Goal: Information Seeking & Learning: Learn about a topic

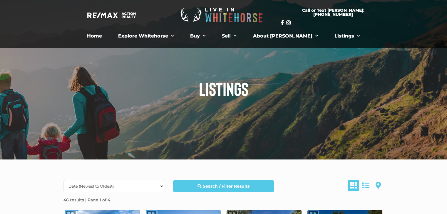
scroll to position [59, 0]
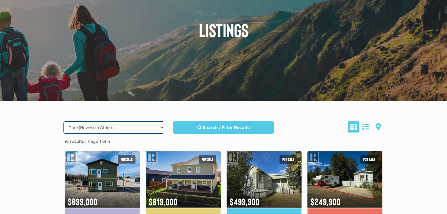
click at [127, 128] on select "Date (Newest to Oldest) Date (Oldest to Newest) Price (Highest to Lowest) Price…" at bounding box center [113, 128] width 101 height 12
select select "Price ASC, Lease ASC, property_id ASC"
click at [63, 122] on select "Date (Newest to Oldest) Date (Oldest to Newest) Price (Highest to Lowest) Price…" at bounding box center [113, 128] width 101 height 12
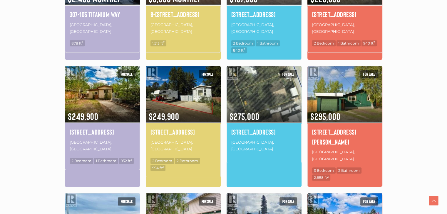
scroll to position [264, 0]
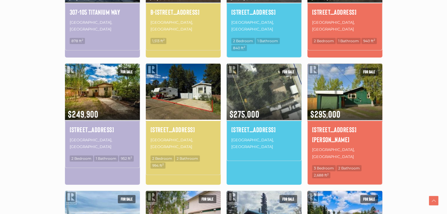
click at [162, 85] on img at bounding box center [183, 92] width 75 height 58
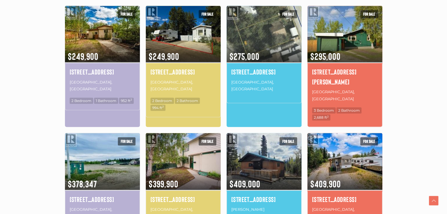
scroll to position [323, 0]
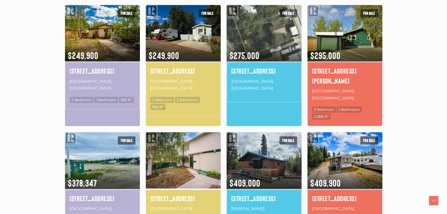
click at [161, 131] on img at bounding box center [183, 160] width 75 height 58
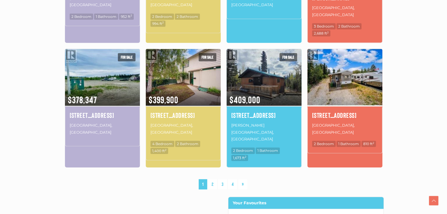
scroll to position [411, 0]
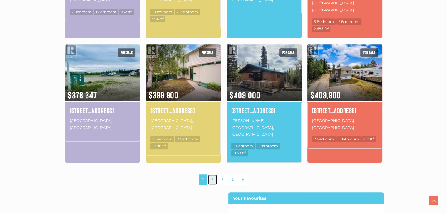
click at [210, 175] on link "2" at bounding box center [212, 180] width 9 height 10
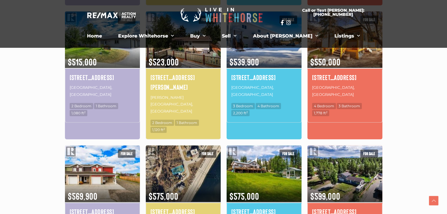
scroll to position [312, 0]
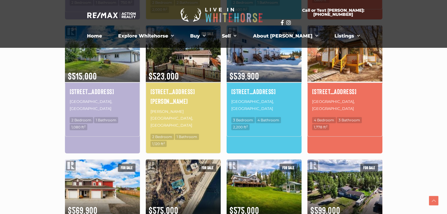
click at [333, 66] on img at bounding box center [344, 53] width 75 height 58
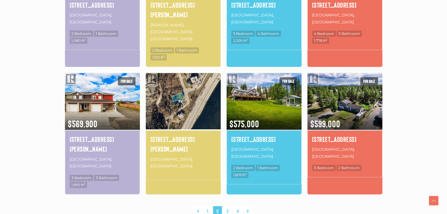
scroll to position [400, 0]
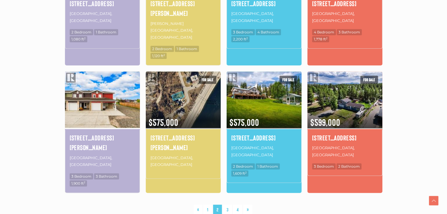
click at [100, 70] on img at bounding box center [102, 99] width 75 height 58
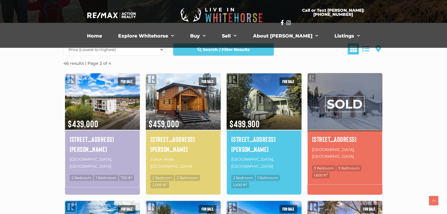
scroll to position [136, 0]
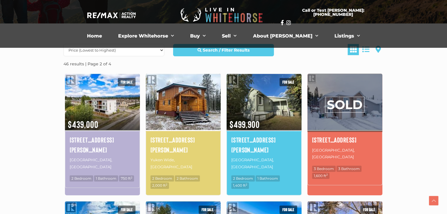
click at [171, 107] on img at bounding box center [183, 102] width 75 height 58
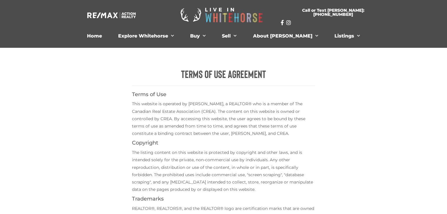
scroll to position [147, 0]
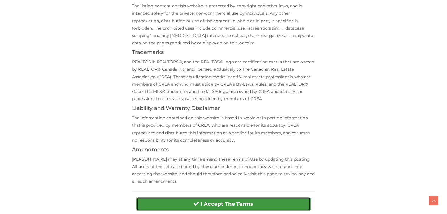
click at [203, 207] on strong "I Accept The Terms" at bounding box center [226, 204] width 53 height 6
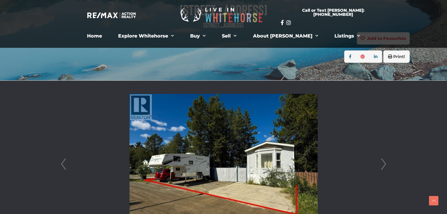
scroll to position [117, 0]
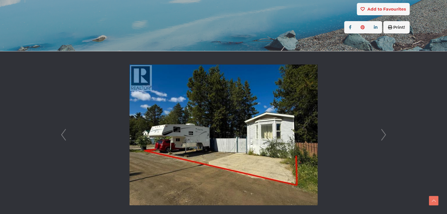
click at [384, 133] on link "Next" at bounding box center [383, 134] width 9 height 167
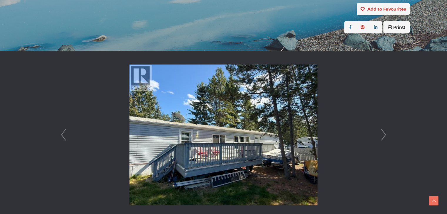
click at [384, 133] on link "Next" at bounding box center [383, 134] width 9 height 167
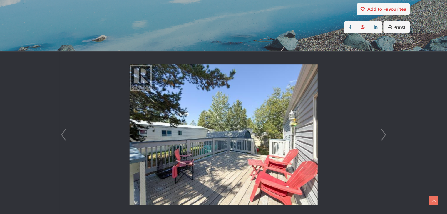
click at [384, 133] on link "Next" at bounding box center [383, 134] width 9 height 167
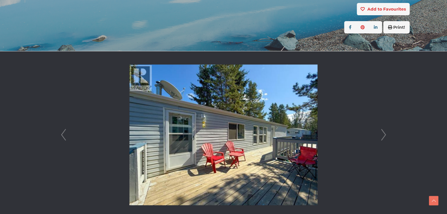
click at [384, 133] on link "Next" at bounding box center [383, 134] width 9 height 167
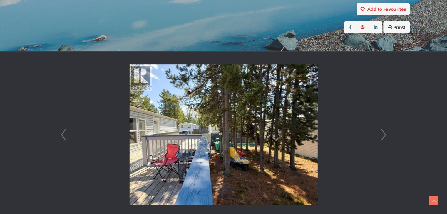
click at [384, 133] on link "Next" at bounding box center [383, 134] width 9 height 167
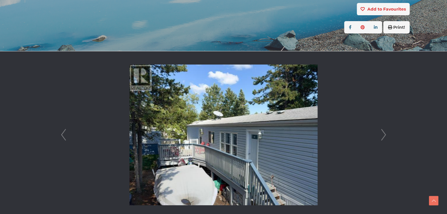
click at [384, 133] on link "Next" at bounding box center [383, 134] width 9 height 167
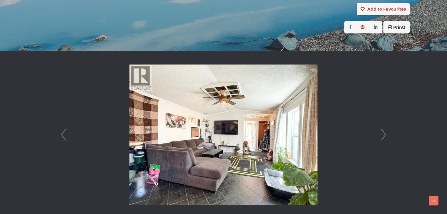
click at [384, 133] on link "Next" at bounding box center [383, 134] width 9 height 167
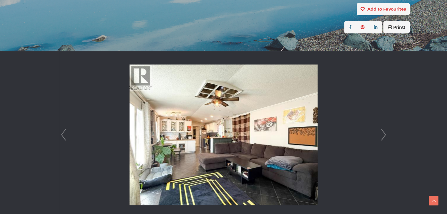
click at [384, 133] on link "Next" at bounding box center [383, 134] width 9 height 167
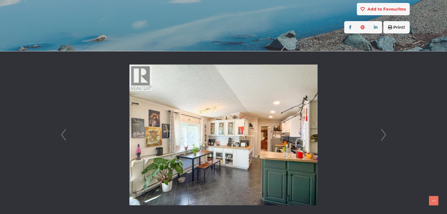
click at [384, 133] on link "Next" at bounding box center [383, 134] width 9 height 167
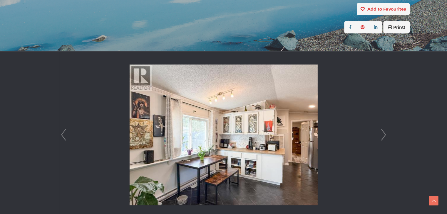
click at [384, 133] on link "Next" at bounding box center [383, 134] width 9 height 167
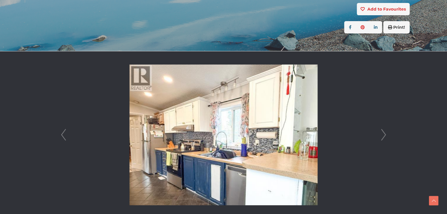
click at [384, 133] on link "Next" at bounding box center [383, 134] width 9 height 167
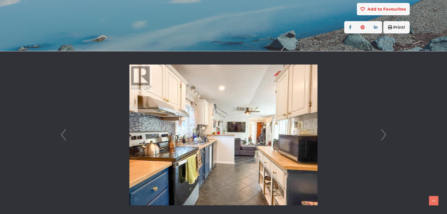
click at [384, 133] on link "Next" at bounding box center [383, 134] width 9 height 167
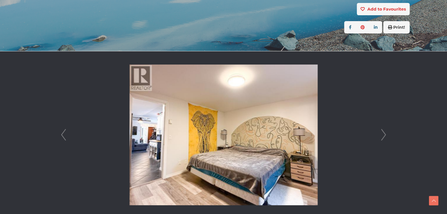
click at [384, 133] on link "Next" at bounding box center [383, 134] width 9 height 167
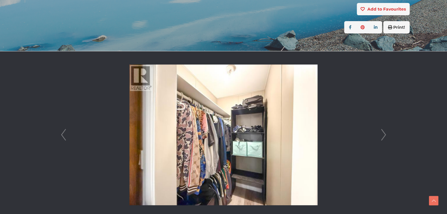
click at [384, 133] on link "Next" at bounding box center [383, 134] width 9 height 167
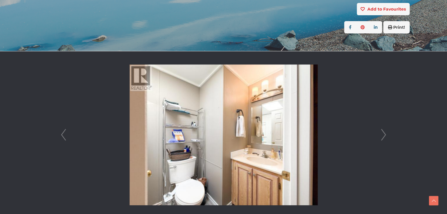
click at [384, 133] on link "Next" at bounding box center [383, 134] width 9 height 167
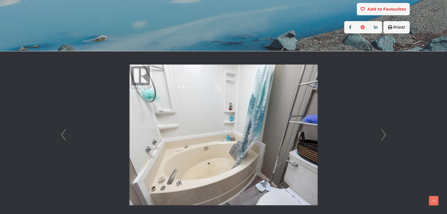
click at [384, 133] on link "Next" at bounding box center [383, 134] width 9 height 167
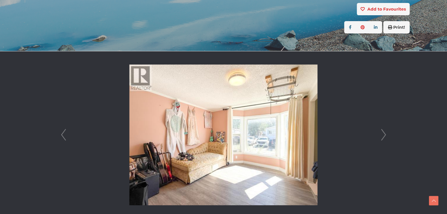
click at [384, 133] on link "Next" at bounding box center [383, 134] width 9 height 167
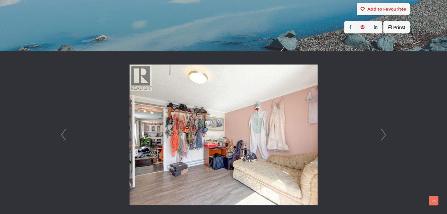
click at [384, 133] on link "Next" at bounding box center [383, 134] width 9 height 167
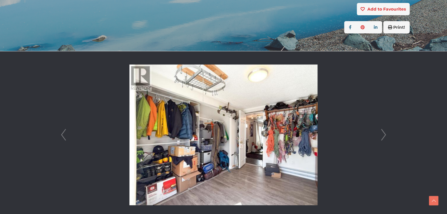
click at [384, 133] on link "Next" at bounding box center [383, 134] width 9 height 167
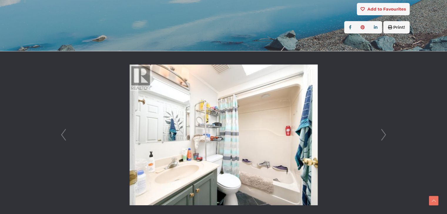
click at [384, 133] on link "Next" at bounding box center [383, 134] width 9 height 167
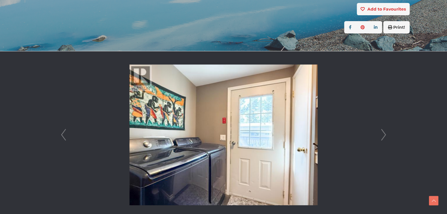
click at [384, 133] on link "Next" at bounding box center [383, 134] width 9 height 167
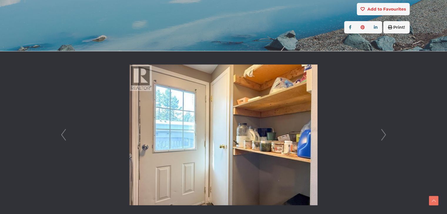
click at [384, 133] on link "Next" at bounding box center [383, 134] width 9 height 167
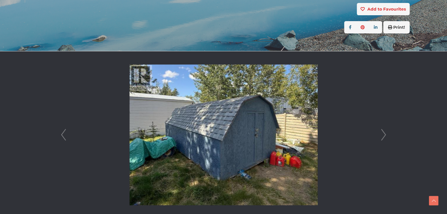
click at [384, 133] on link "Next" at bounding box center [383, 134] width 9 height 167
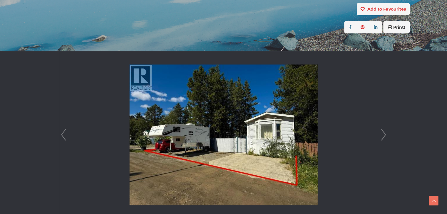
click at [384, 133] on link "Next" at bounding box center [383, 134] width 9 height 167
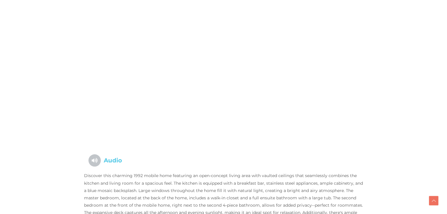
scroll to position [382, 0]
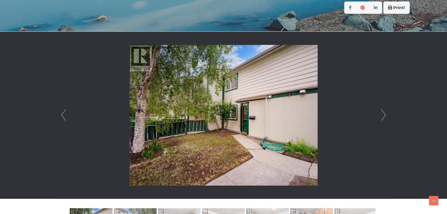
scroll to position [147, 0]
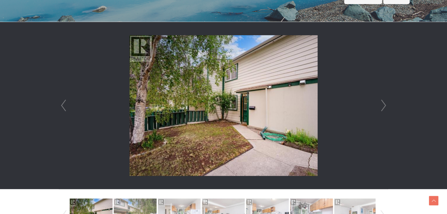
click at [383, 105] on link "Next" at bounding box center [383, 105] width 9 height 167
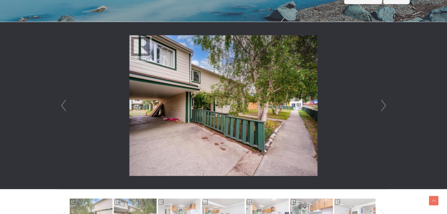
click at [383, 105] on link "Next" at bounding box center [383, 105] width 9 height 167
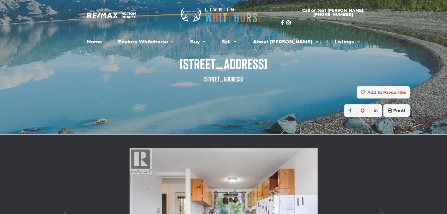
scroll to position [0, 0]
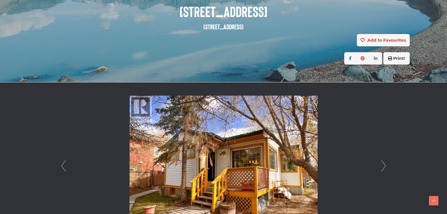
scroll to position [117, 0]
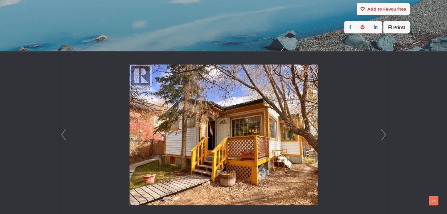
click at [381, 131] on link "Next" at bounding box center [383, 134] width 9 height 167
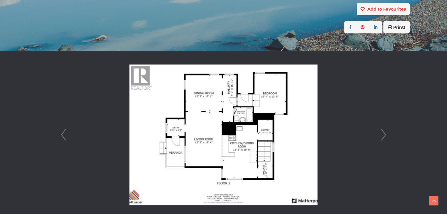
click at [384, 133] on link "Next" at bounding box center [383, 134] width 9 height 167
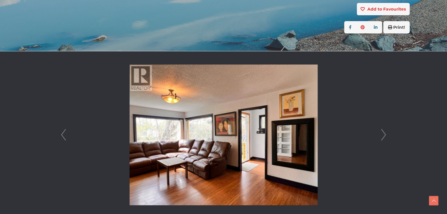
click at [384, 133] on link "Next" at bounding box center [383, 134] width 9 height 167
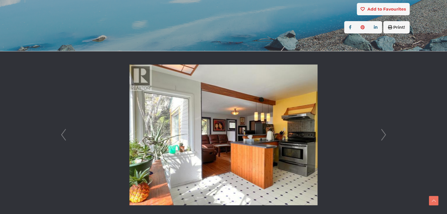
click at [384, 133] on link "Next" at bounding box center [383, 134] width 9 height 167
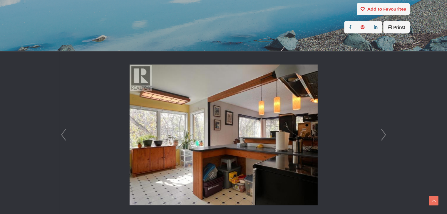
click at [384, 133] on link "Next" at bounding box center [383, 134] width 9 height 167
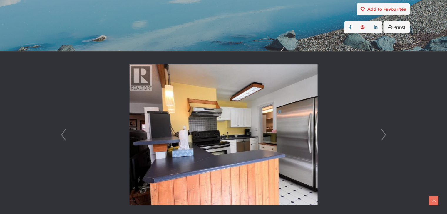
click at [384, 133] on link "Next" at bounding box center [383, 134] width 9 height 167
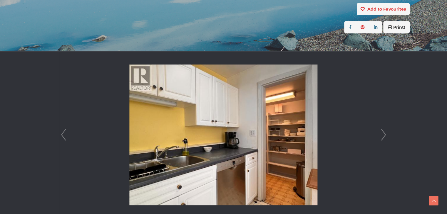
click at [384, 133] on link "Next" at bounding box center [383, 134] width 9 height 167
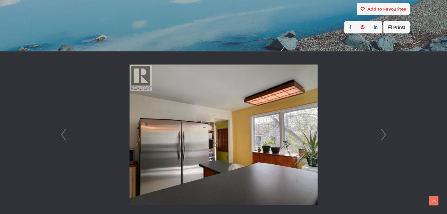
click at [384, 133] on link "Next" at bounding box center [383, 134] width 9 height 167
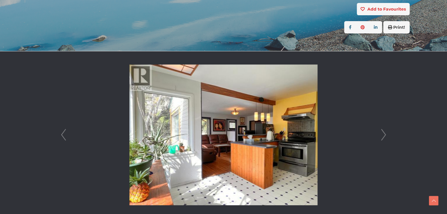
click at [384, 133] on link "Next" at bounding box center [383, 134] width 9 height 167
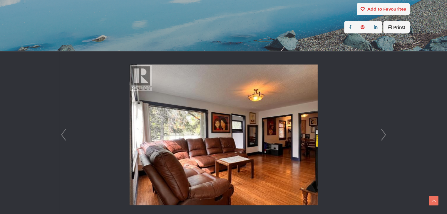
click at [384, 133] on link "Next" at bounding box center [383, 134] width 9 height 167
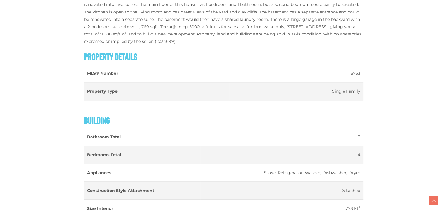
scroll to position [646, 0]
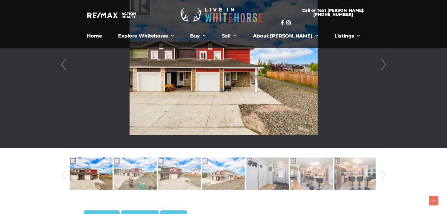
scroll to position [113, 0]
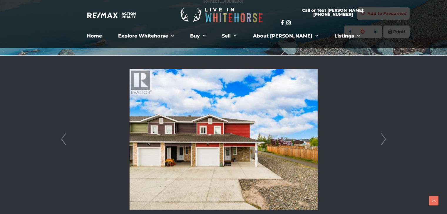
click at [380, 142] on link "Next" at bounding box center [383, 139] width 9 height 167
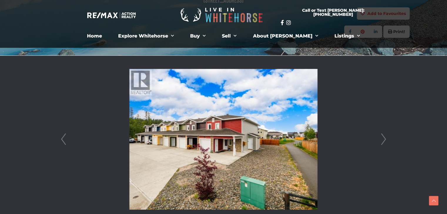
click at [380, 142] on link "Next" at bounding box center [383, 139] width 9 height 167
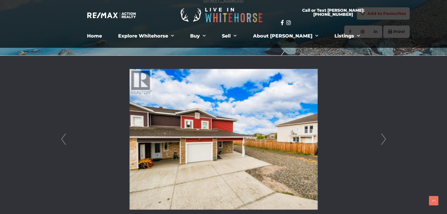
click at [380, 142] on link "Next" at bounding box center [383, 139] width 9 height 167
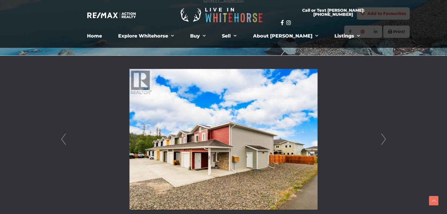
click at [380, 142] on link "Next" at bounding box center [383, 139] width 9 height 167
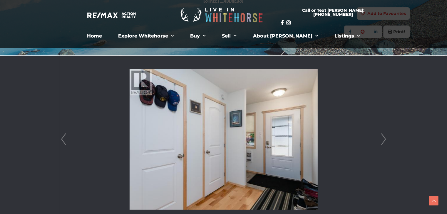
click at [380, 142] on link "Next" at bounding box center [383, 139] width 9 height 167
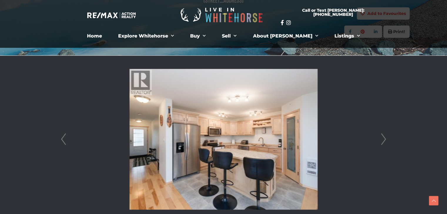
click at [380, 142] on link "Next" at bounding box center [383, 139] width 9 height 167
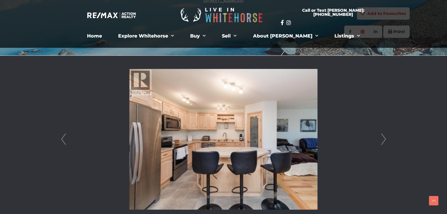
click at [380, 142] on link "Next" at bounding box center [383, 139] width 9 height 167
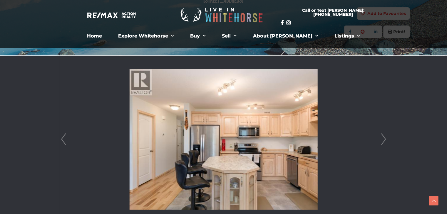
click at [380, 142] on link "Next" at bounding box center [383, 139] width 9 height 167
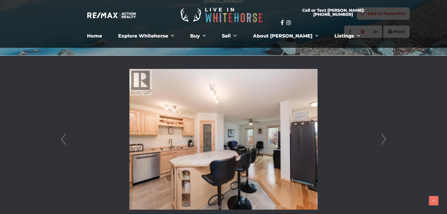
click at [380, 142] on link "Next" at bounding box center [383, 139] width 9 height 167
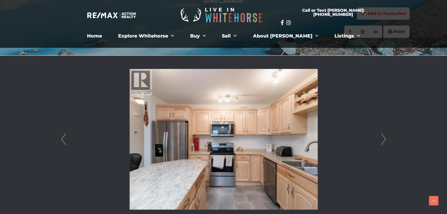
click at [380, 142] on link "Next" at bounding box center [383, 139] width 9 height 167
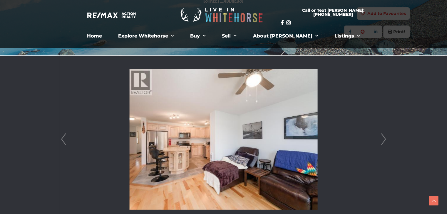
click at [380, 142] on link "Next" at bounding box center [383, 139] width 9 height 167
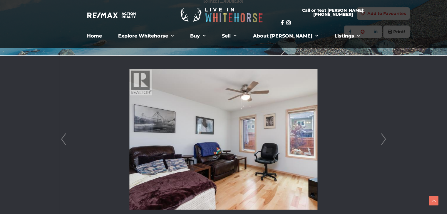
click at [380, 142] on link "Next" at bounding box center [383, 139] width 9 height 167
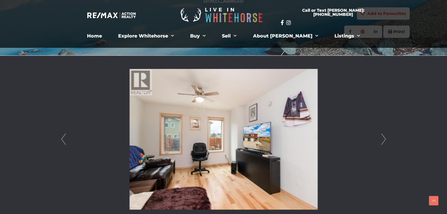
click at [380, 142] on link "Next" at bounding box center [383, 139] width 9 height 167
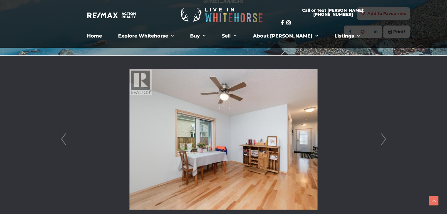
click at [380, 142] on link "Next" at bounding box center [383, 139] width 9 height 167
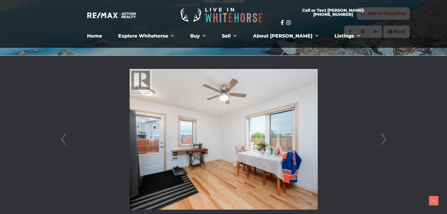
click at [380, 142] on link "Next" at bounding box center [383, 139] width 9 height 167
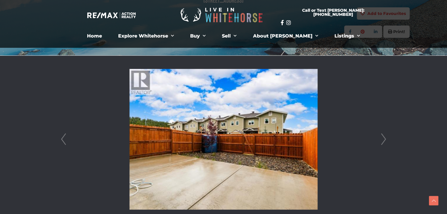
click at [380, 142] on link "Next" at bounding box center [383, 139] width 9 height 167
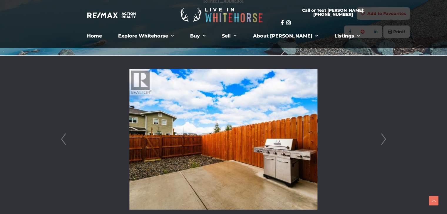
click at [380, 142] on link "Next" at bounding box center [383, 139] width 9 height 167
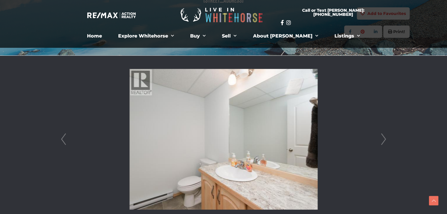
click at [380, 142] on link "Next" at bounding box center [383, 139] width 9 height 167
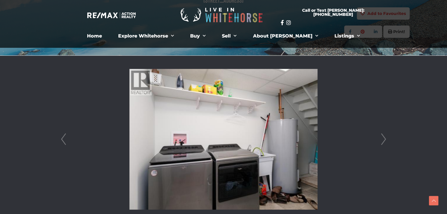
click at [380, 142] on link "Next" at bounding box center [383, 139] width 9 height 167
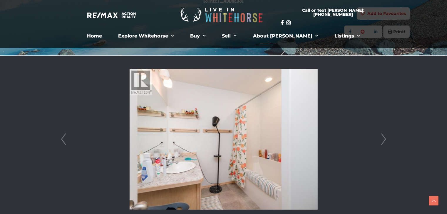
click at [380, 142] on link "Next" at bounding box center [383, 139] width 9 height 167
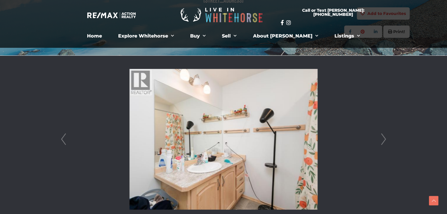
click at [380, 142] on link "Next" at bounding box center [383, 139] width 9 height 167
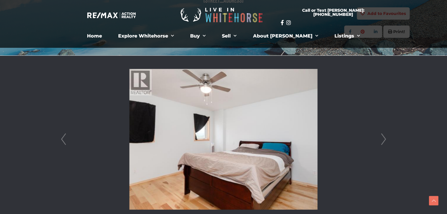
click at [380, 142] on link "Next" at bounding box center [383, 139] width 9 height 167
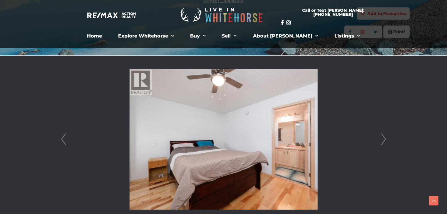
click at [380, 142] on link "Next" at bounding box center [383, 139] width 9 height 167
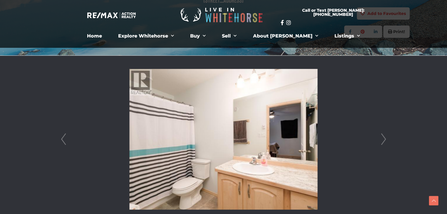
click at [380, 142] on link "Next" at bounding box center [383, 139] width 9 height 167
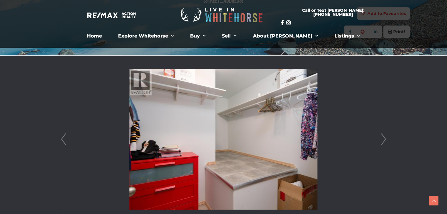
click at [380, 142] on link "Next" at bounding box center [383, 139] width 9 height 167
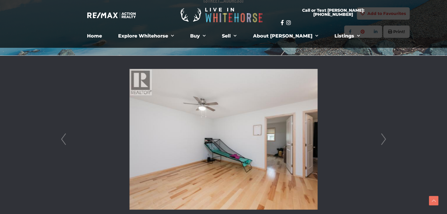
click at [380, 142] on link "Next" at bounding box center [383, 139] width 9 height 167
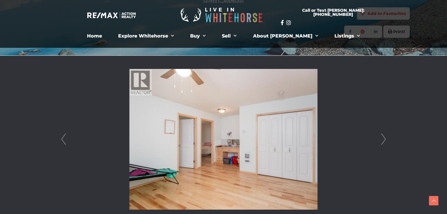
click at [380, 142] on link "Next" at bounding box center [383, 139] width 9 height 167
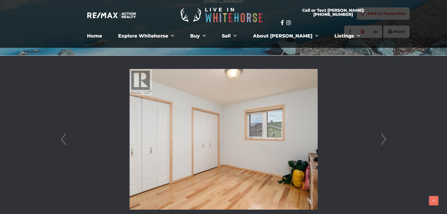
click at [380, 142] on link "Next" at bounding box center [383, 139] width 9 height 167
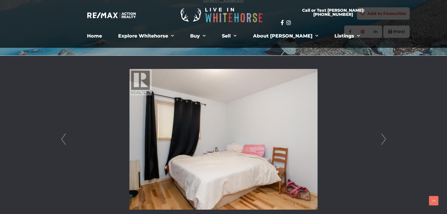
click at [380, 142] on link "Next" at bounding box center [383, 139] width 9 height 167
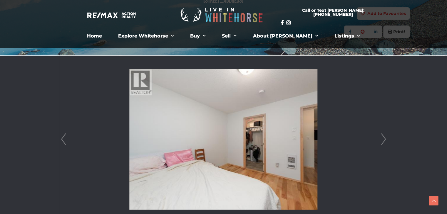
click at [380, 142] on link "Next" at bounding box center [383, 139] width 9 height 167
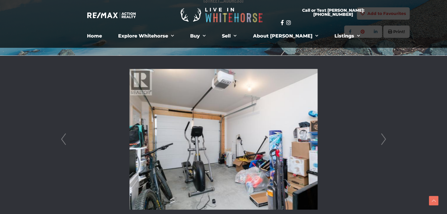
click at [380, 142] on link "Next" at bounding box center [383, 139] width 9 height 167
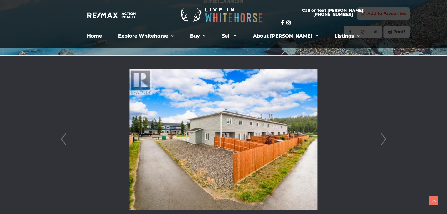
click at [380, 142] on link "Next" at bounding box center [383, 139] width 9 height 167
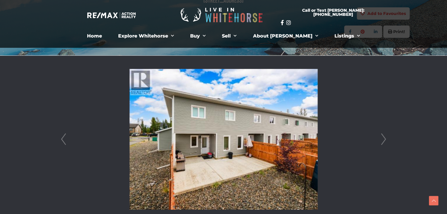
click at [380, 142] on link "Next" at bounding box center [383, 139] width 9 height 167
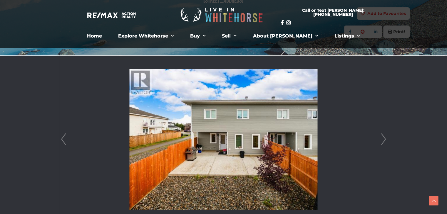
click at [380, 142] on link "Next" at bounding box center [383, 139] width 9 height 167
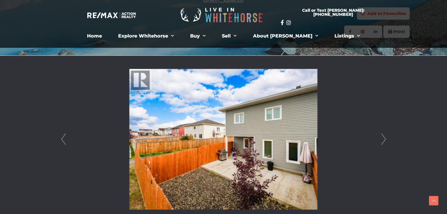
click at [380, 142] on link "Next" at bounding box center [383, 139] width 9 height 167
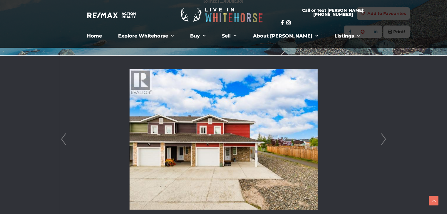
click at [380, 142] on link "Next" at bounding box center [383, 139] width 9 height 167
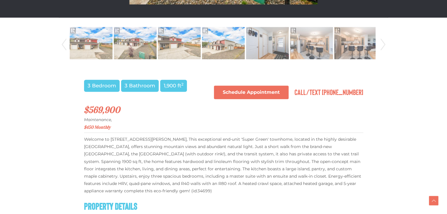
scroll to position [348, 0]
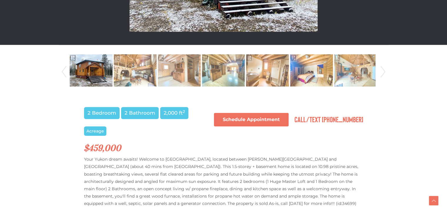
scroll to position [294, 0]
